Goal: Find specific page/section: Find specific page/section

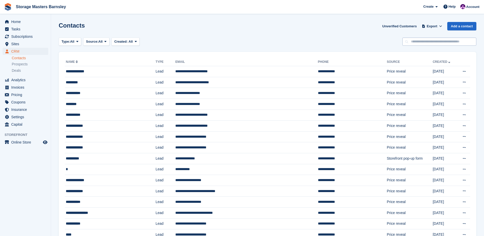
click at [425, 38] on input "text" at bounding box center [439, 42] width 74 height 8
type input "***"
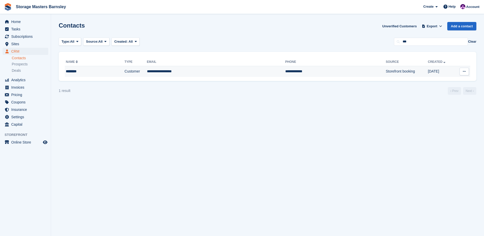
click at [228, 69] on td "**********" at bounding box center [216, 71] width 138 height 11
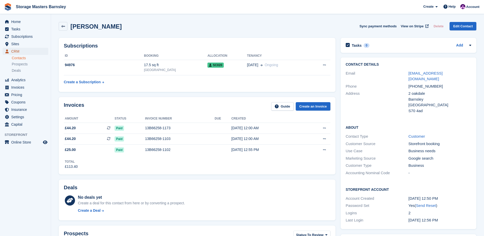
click at [29, 50] on span "CRM" at bounding box center [26, 51] width 31 height 7
